Goal: Find specific page/section: Find specific page/section

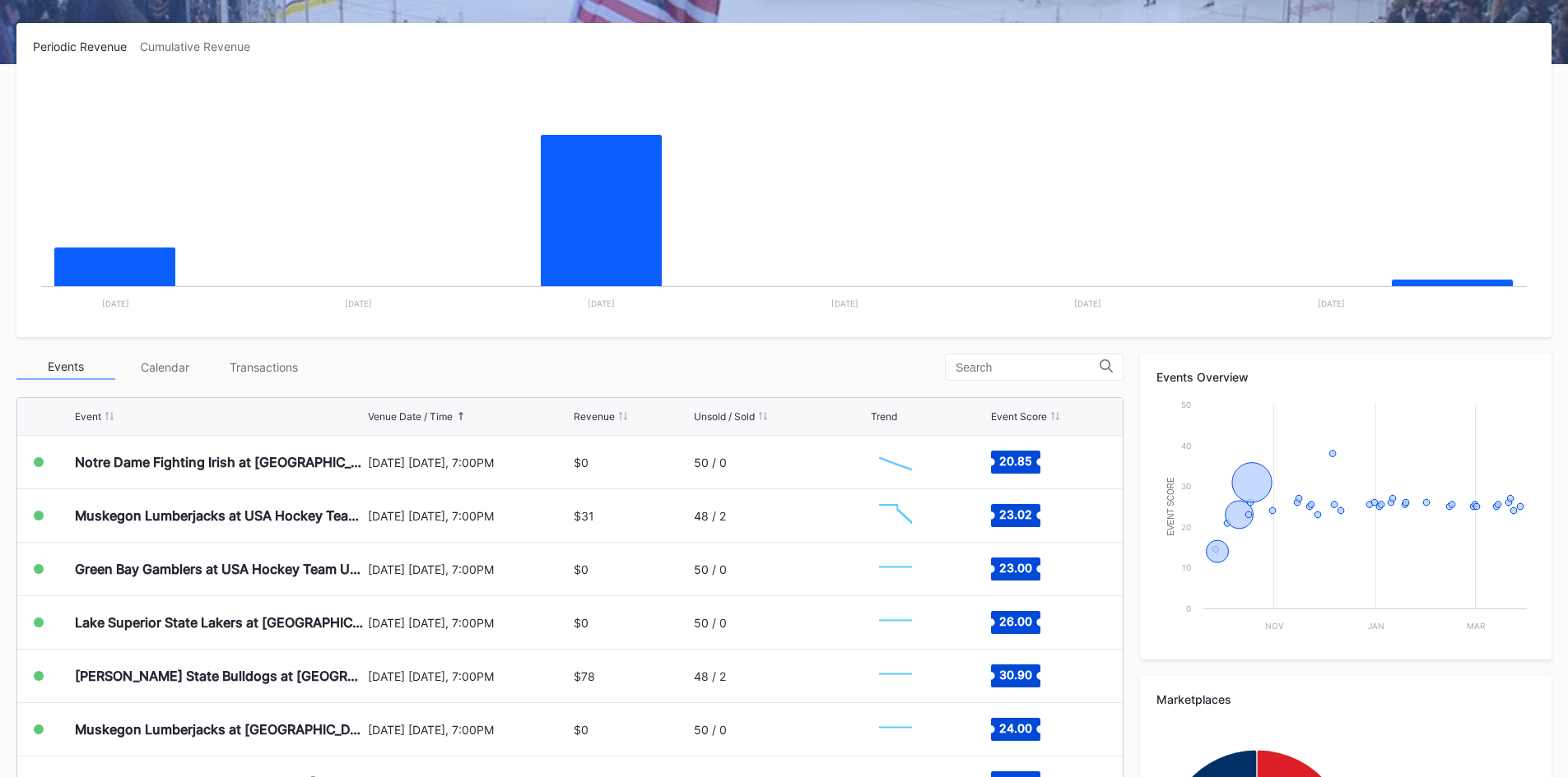
scroll to position [247, 0]
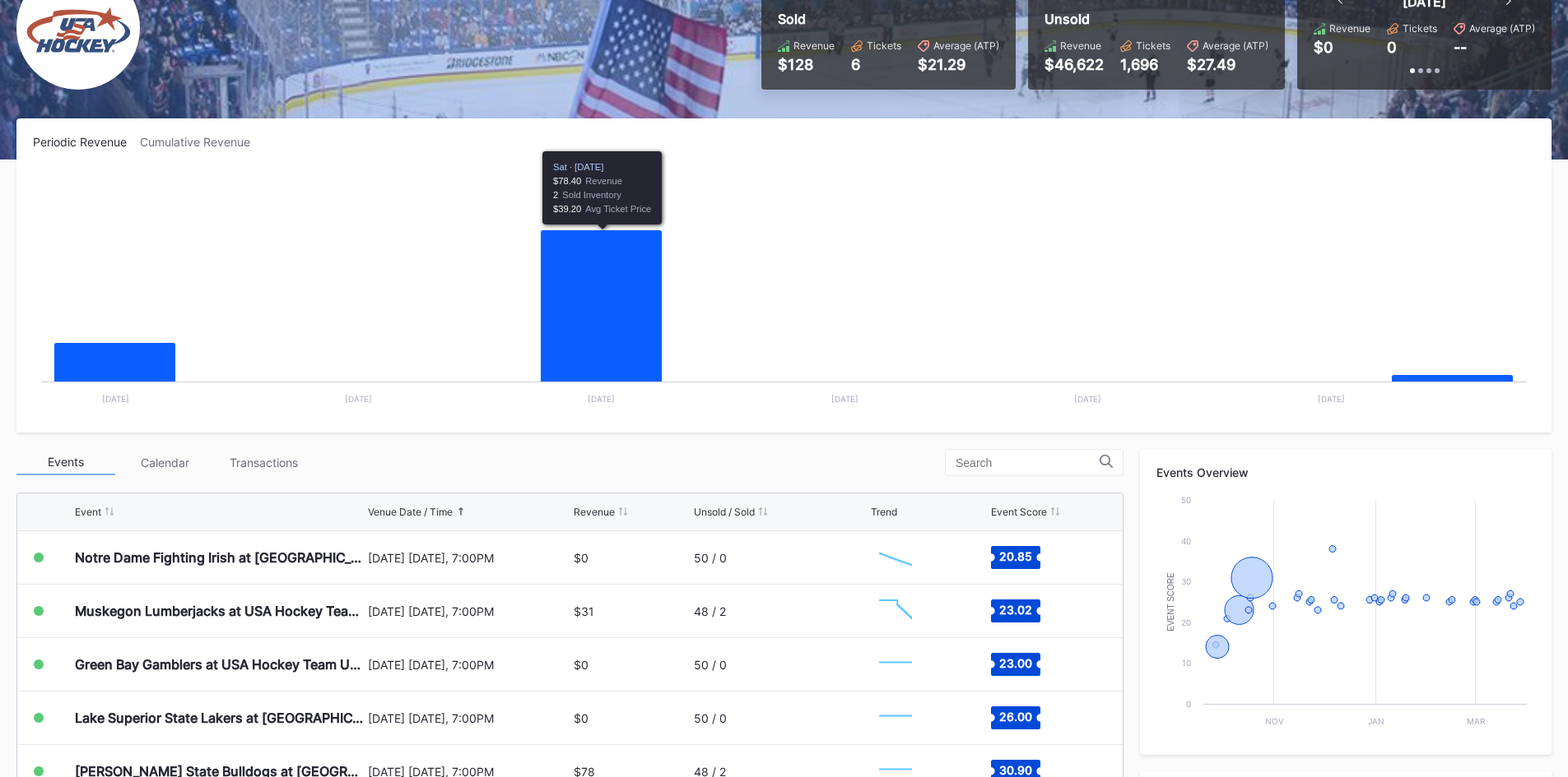
scroll to position [165, 0]
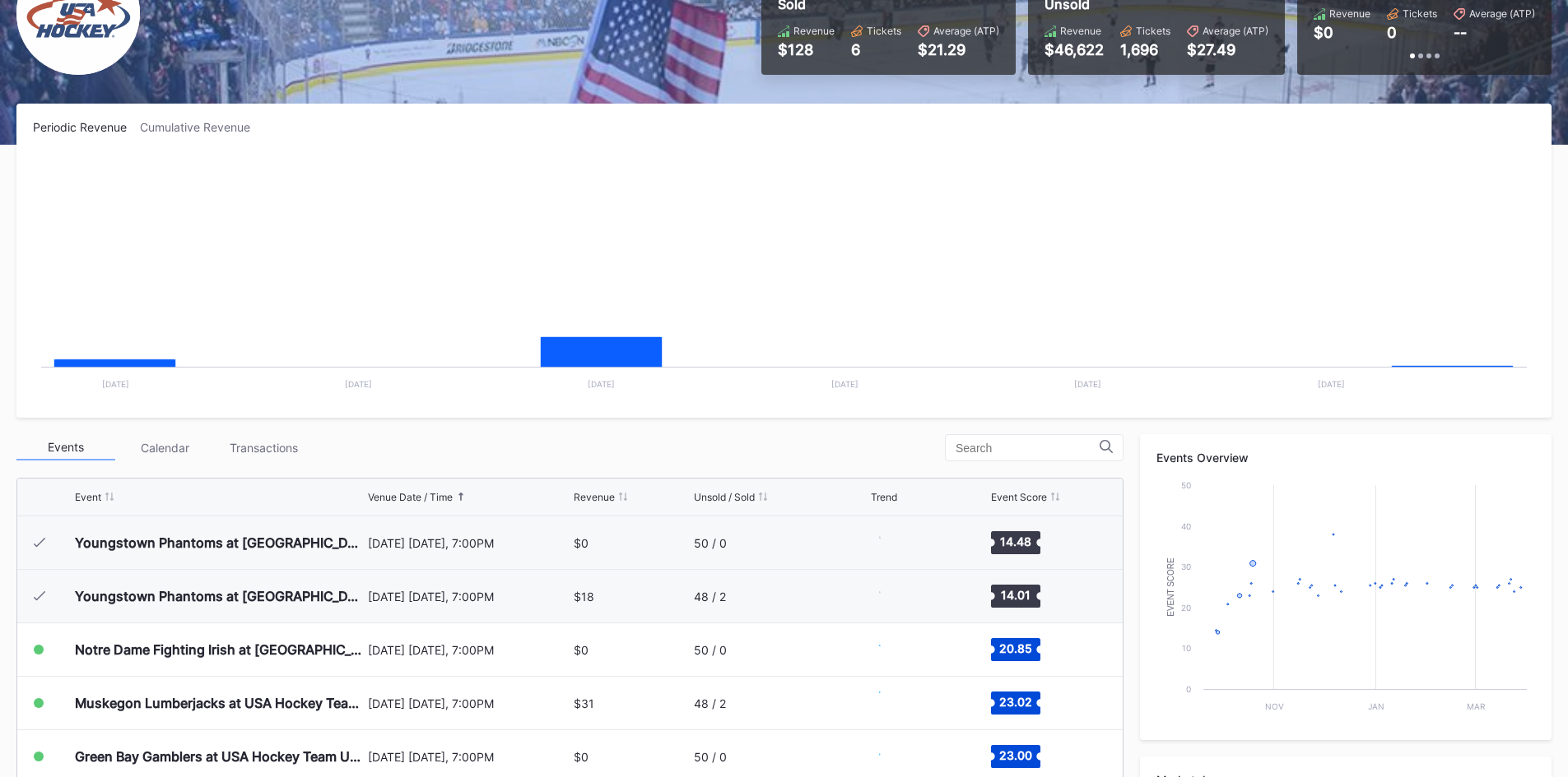
scroll to position [107, 0]
